Goal: Connect with others: Connect with others

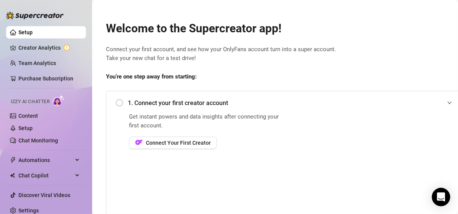
scroll to position [77, 0]
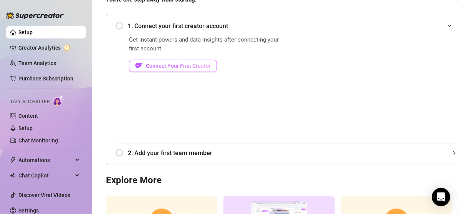
click at [163, 65] on span "Connect Your First Creator" at bounding box center [178, 66] width 65 height 6
click at [122, 25] on div "1. Connect your first creator account" at bounding box center [286, 26] width 341 height 19
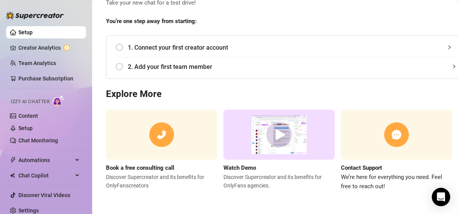
scroll to position [61, 0]
click at [120, 41] on div "1. Connect your first creator account" at bounding box center [286, 47] width 341 height 19
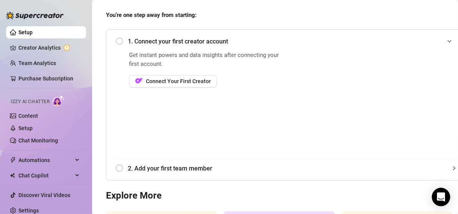
scroll to position [77, 0]
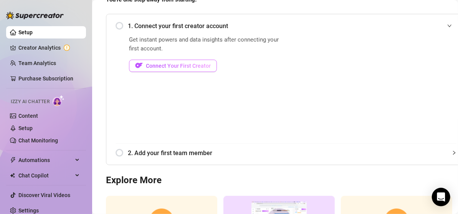
click at [174, 67] on span "Connect Your First Creator" at bounding box center [178, 66] width 65 height 6
